Goal: Navigation & Orientation: Find specific page/section

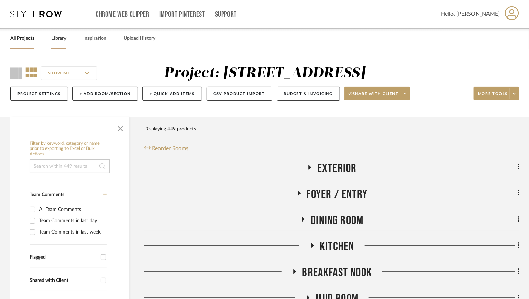
click at [55, 43] on div "Library" at bounding box center [59, 38] width 15 height 21
click at [57, 41] on link "Library" at bounding box center [59, 38] width 15 height 9
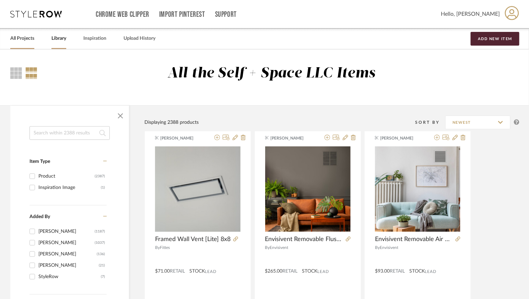
click at [30, 38] on link "All Projects" at bounding box center [22, 38] width 24 height 9
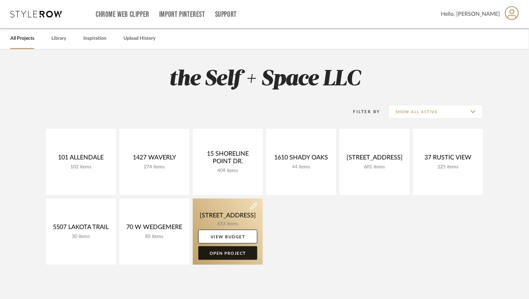
click at [209, 258] on link "Open Project" at bounding box center [227, 254] width 59 height 14
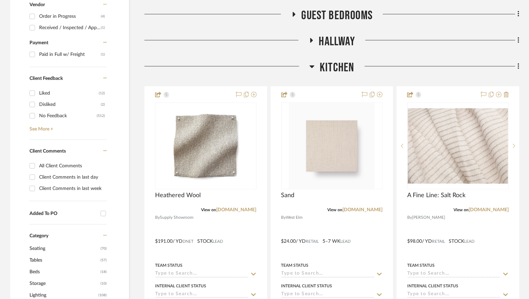
scroll to position [320, 0]
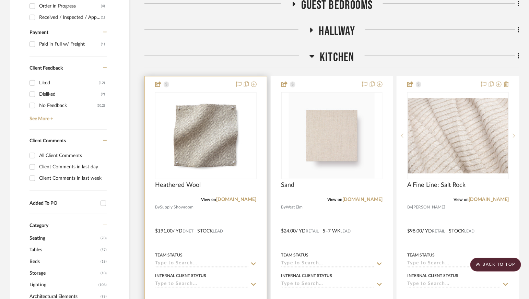
click at [225, 214] on div at bounding box center [206, 227] width 122 height 300
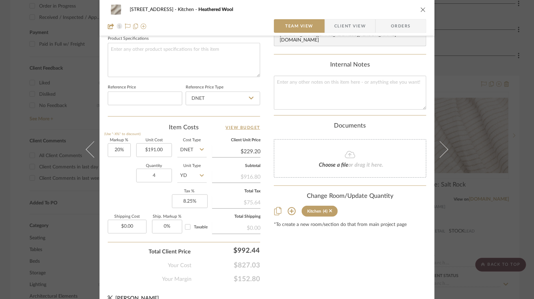
scroll to position [338, 0]
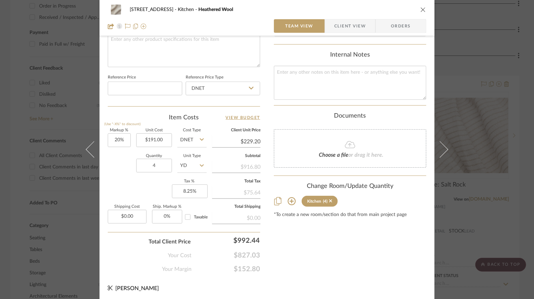
click at [421, 9] on icon "close" at bounding box center [423, 9] width 5 height 5
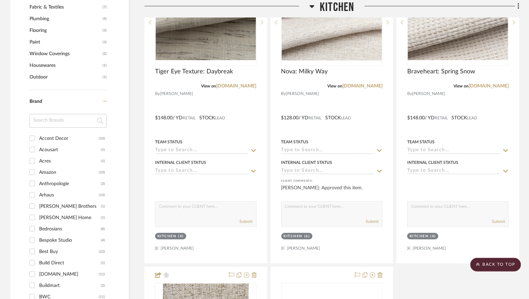
scroll to position [692, 0]
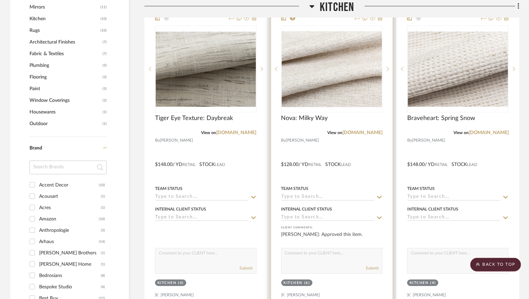
click at [379, 188] on div "Team Status" at bounding box center [333, 189] width 102 height 6
click at [382, 140] on div at bounding box center [332, 160] width 122 height 300
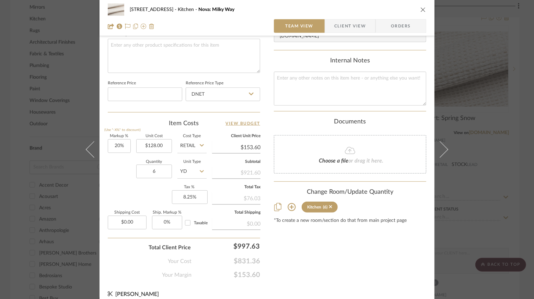
scroll to position [338, 0]
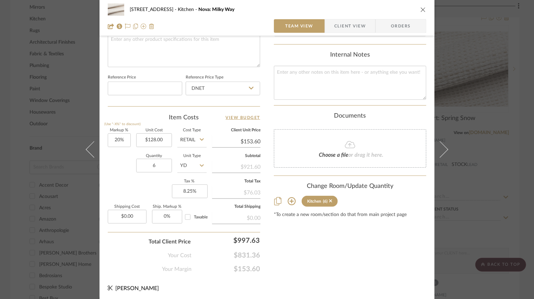
click at [422, 11] on icon "close" at bounding box center [423, 9] width 5 height 5
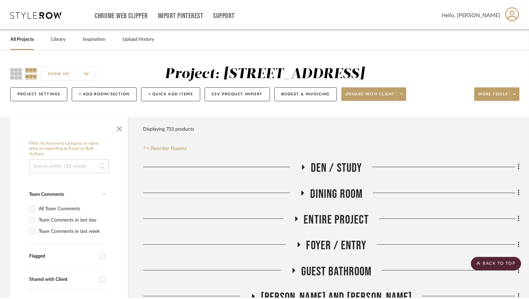
scroll to position [692, 0]
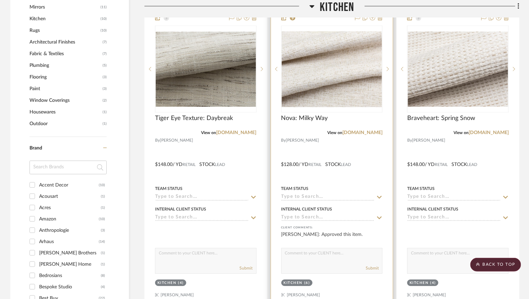
click at [363, 181] on div at bounding box center [332, 160] width 122 height 300
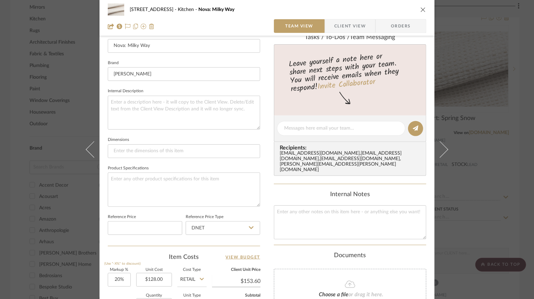
scroll to position [338, 0]
